Goal: Find specific page/section: Locate a particular part of the current website

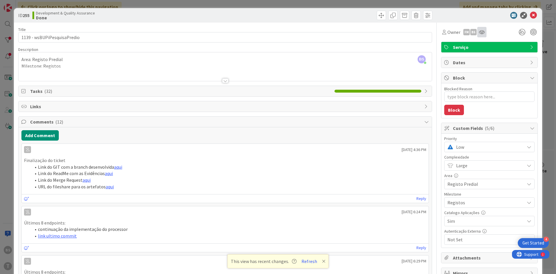
click at [479, 36] on div at bounding box center [481, 32] width 9 height 10
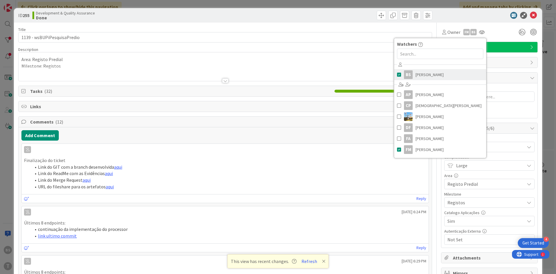
click at [428, 75] on span "[PERSON_NAME]" at bounding box center [429, 74] width 28 height 9
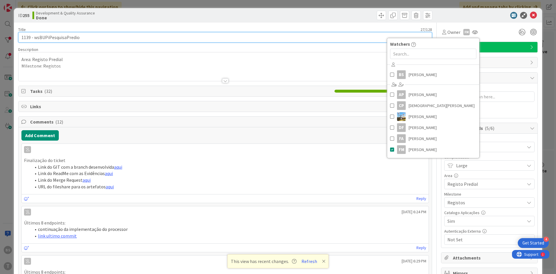
click at [346, 41] on input "1139 - wsBUPiPesquisaPredio" at bounding box center [225, 37] width 414 height 10
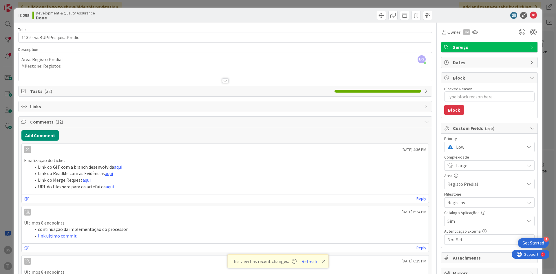
click at [471, 146] on span "Low" at bounding box center [488, 147] width 65 height 8
click at [470, 174] on span "Critical" at bounding box center [497, 171] width 67 height 9
type textarea "x"
click at [534, 18] on icon at bounding box center [533, 15] width 7 height 7
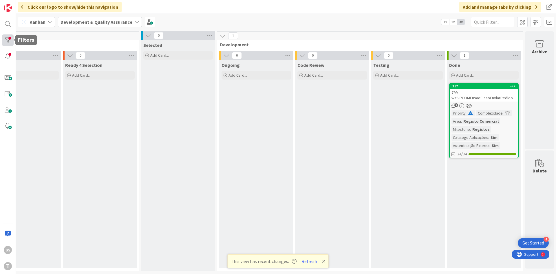
click at [8, 39] on div at bounding box center [8, 40] width 12 height 12
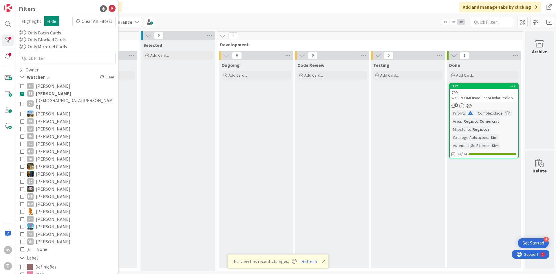
click at [39, 92] on span "[PERSON_NAME]" at bounding box center [53, 94] width 35 height 8
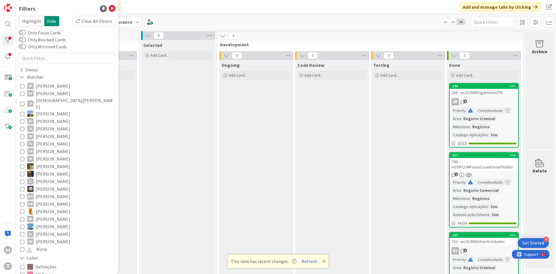
click at [39, 92] on span "[PERSON_NAME]" at bounding box center [53, 94] width 34 height 8
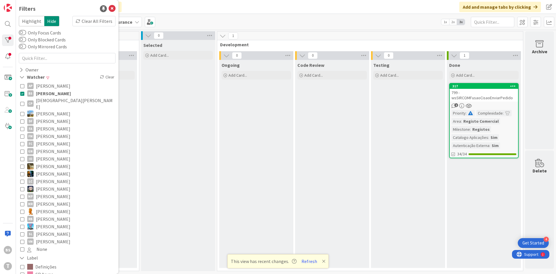
click at [52, 93] on span "[PERSON_NAME]" at bounding box center [53, 94] width 35 height 8
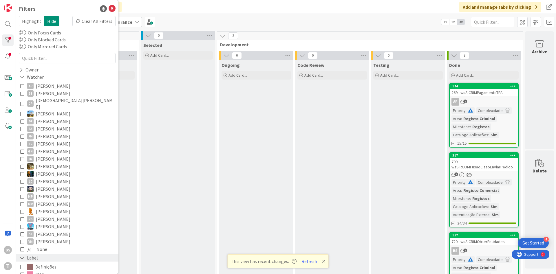
scroll to position [111, 0]
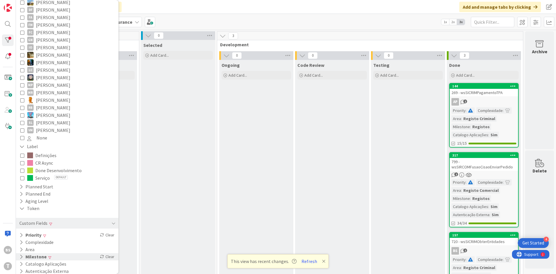
click at [56, 253] on div "Milestone Clear" at bounding box center [67, 256] width 102 height 7
click at [307, 261] on button "Refresh" at bounding box center [309, 262] width 20 height 8
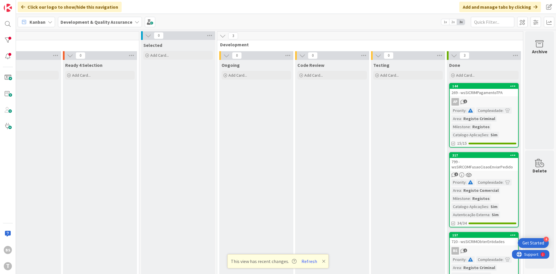
click at [307, 265] on div "This view has recent changes. Refresh" at bounding box center [278, 261] width 101 height 14
click at [307, 265] on button "Refresh" at bounding box center [309, 262] width 20 height 8
click at [307, 260] on button "Refresh" at bounding box center [309, 262] width 20 height 8
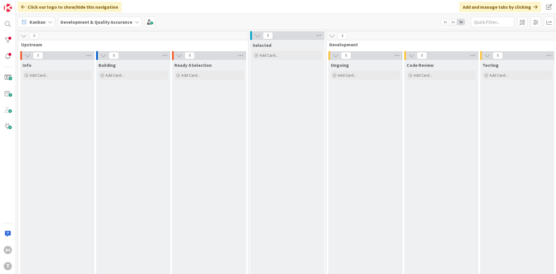
scroll to position [0, 109]
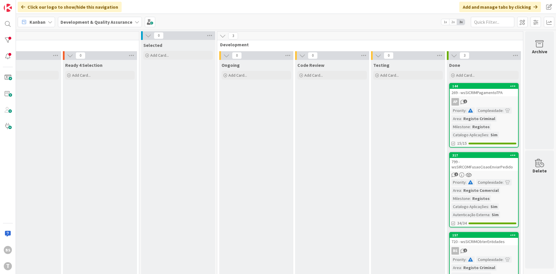
click at [471, 94] on div "269 - wsSICRIMPagamentoTPA" at bounding box center [484, 93] width 68 height 8
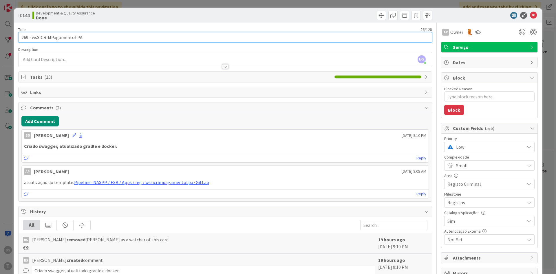
click at [75, 37] on input "269 - wsSICRIMPagamentoTPA" at bounding box center [225, 37] width 414 height 10
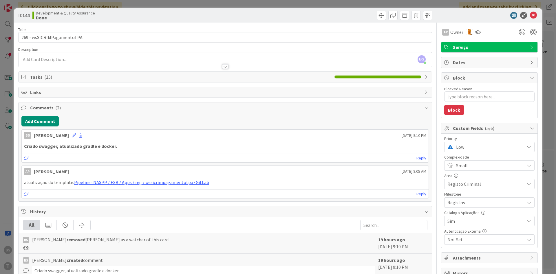
click at [466, 144] on span "Low" at bounding box center [488, 147] width 65 height 8
click at [467, 174] on span "Critical" at bounding box center [497, 171] width 67 height 9
click at [473, 33] on div at bounding box center [477, 32] width 9 height 10
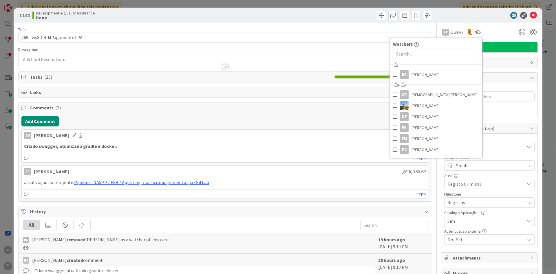
click at [482, 16] on div at bounding box center [486, 15] width 102 height 7
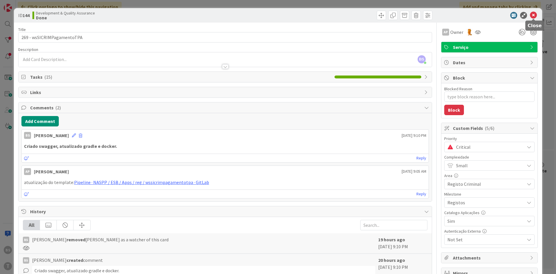
click at [532, 17] on icon at bounding box center [533, 15] width 7 height 7
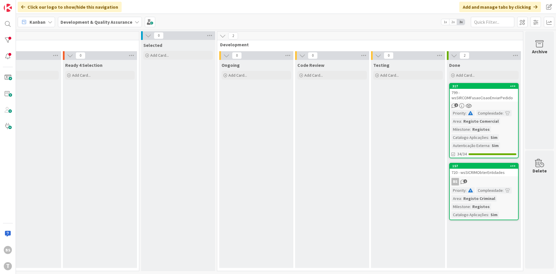
click at [492, 97] on div "799 - wsSIRCOMFusaoCisaoEnviarPedido" at bounding box center [484, 95] width 68 height 13
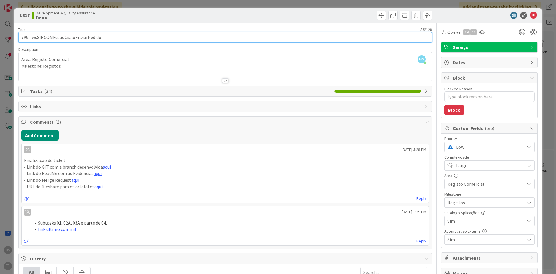
click at [79, 32] on input "799 - wsSIRCOMFusaoCisaoEnviarPedido" at bounding box center [225, 37] width 414 height 10
click at [79, 39] on input "799 - wsSIRCOMFusaoCisaoEnviarPedido" at bounding box center [225, 37] width 414 height 10
click at [83, 38] on input "799 - wsSIRCOMFusaoCisaoEnviarPedido" at bounding box center [225, 37] width 414 height 10
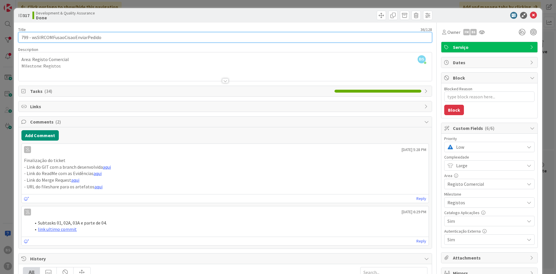
click at [83, 38] on input "799 - wsSIRCOMFusaoCisaoEnviarPedido" at bounding box center [225, 37] width 414 height 10
click at [69, 40] on input "799 - wsSIRCOMFusaoCisaoEnviarPedido" at bounding box center [225, 37] width 414 height 10
click at [94, 41] on input "799 - wsSIRCOMFusaoCisaoEnviarPedido" at bounding box center [225, 37] width 414 height 10
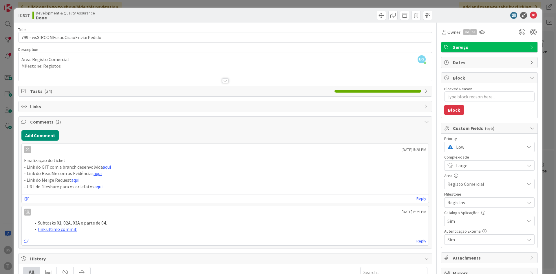
click at [88, 43] on div "Title 36 / 128 799 - wsSIRCOMFusaoCisaoEnviarPedido Description BS Bruno Souza …" at bounding box center [225, 209] width 414 height 373
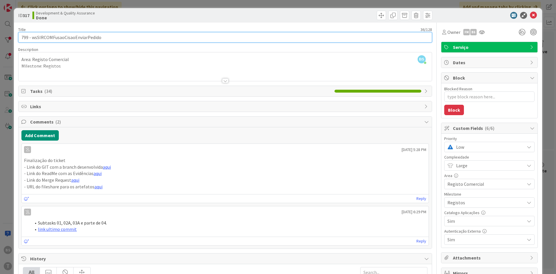
click at [87, 40] on input "799 - wsSIRCOMFusaoCisaoEnviarPedido" at bounding box center [225, 37] width 414 height 10
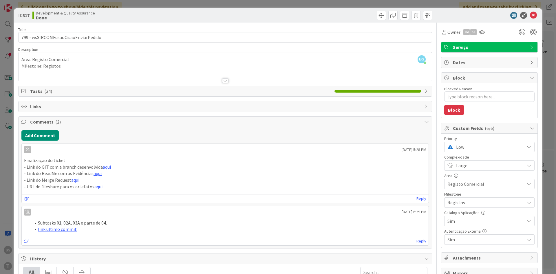
type textarea "x"
